Goal: Information Seeking & Learning: Learn about a topic

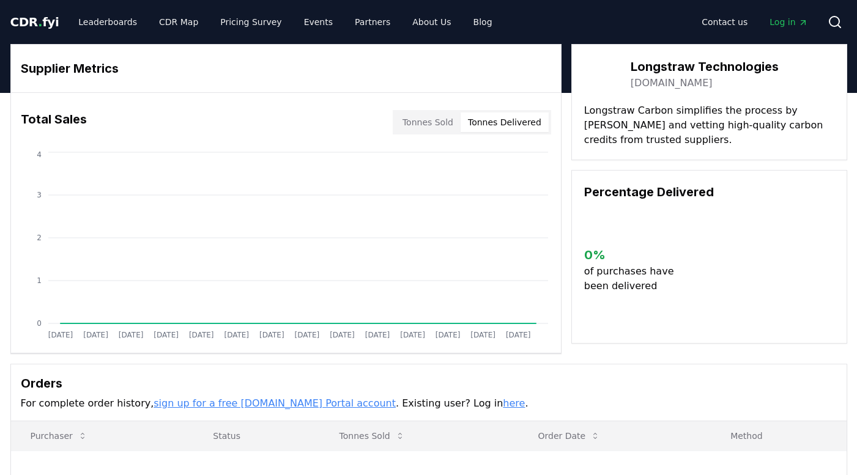
click at [515, 125] on button "Tonnes Delivered" at bounding box center [505, 123] width 88 height 20
click at [424, 134] on div "Tonnes Sold Tonnes Delivered" at bounding box center [472, 122] width 158 height 24
click at [424, 122] on button "Tonnes Sold" at bounding box center [427, 123] width 65 height 20
click at [677, 88] on link "[DOMAIN_NAME]" at bounding box center [672, 83] width 82 height 15
click at [508, 136] on div "Total Sales Tonnes Sold Tonnes Delivered" at bounding box center [286, 122] width 550 height 44
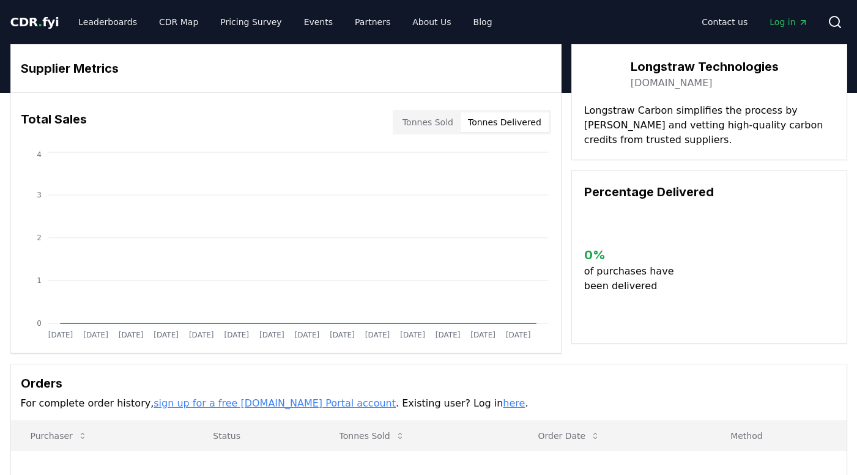
click at [506, 121] on button "Tonnes Delivered" at bounding box center [505, 123] width 88 height 20
click at [420, 128] on button "Tonnes Sold" at bounding box center [427, 123] width 65 height 20
click at [172, 20] on link "CDR Map" at bounding box center [178, 22] width 59 height 22
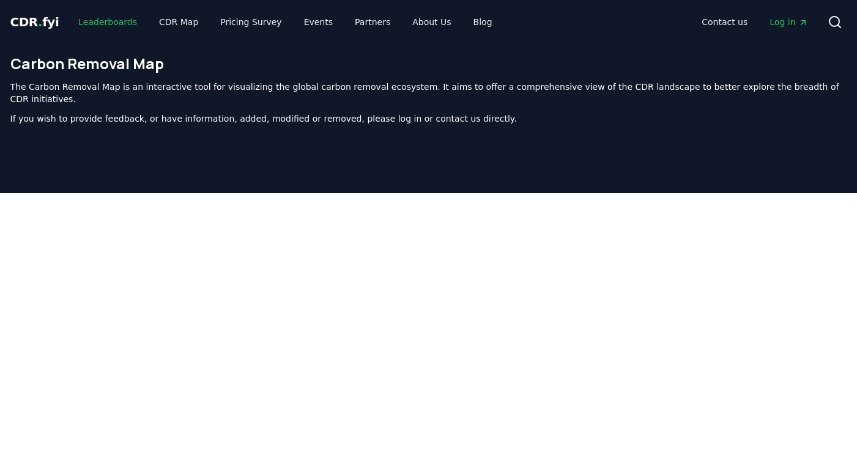
click at [108, 20] on link "Leaderboards" at bounding box center [108, 22] width 78 height 22
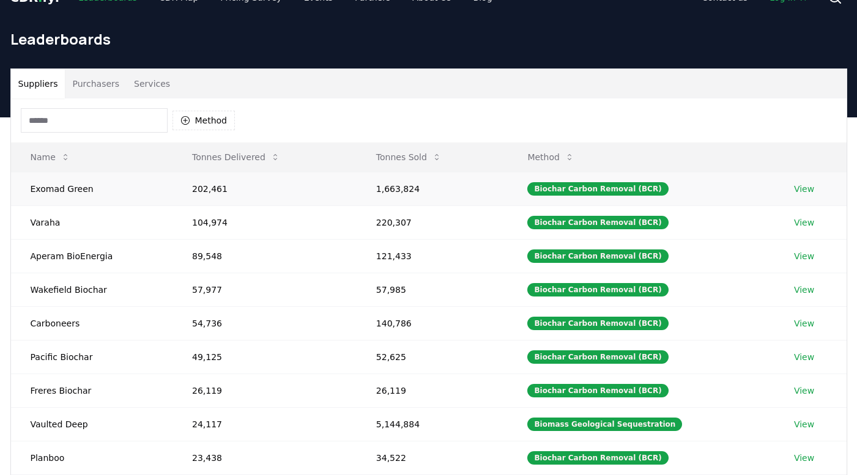
scroll to position [26, 0]
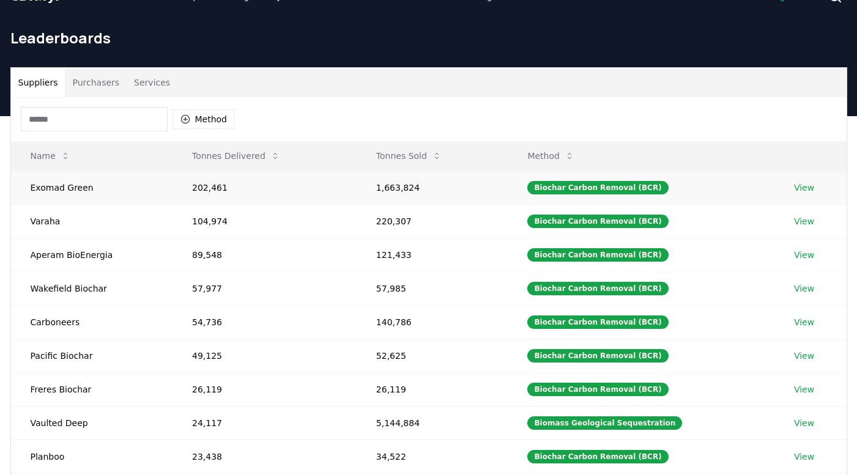
click at [413, 190] on td "1,663,824" at bounding box center [433, 188] width 152 height 34
